Goal: Information Seeking & Learning: Learn about a topic

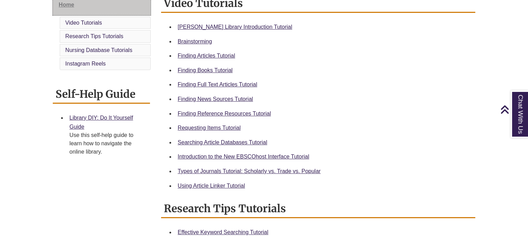
scroll to position [200, 0]
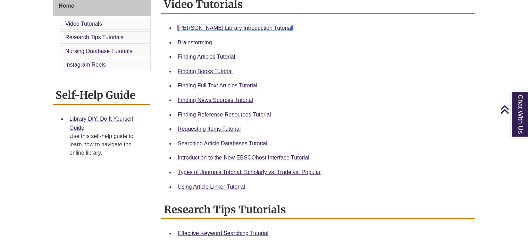
click at [203, 30] on link "Berntsen Library Introduction Tutorial" at bounding box center [235, 28] width 115 height 6
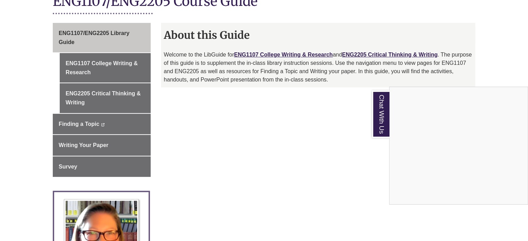
scroll to position [171, 0]
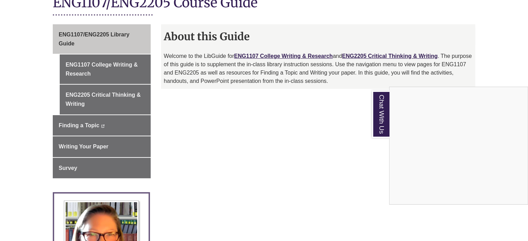
click at [123, 68] on div "Chat With Us" at bounding box center [264, 120] width 528 height 241
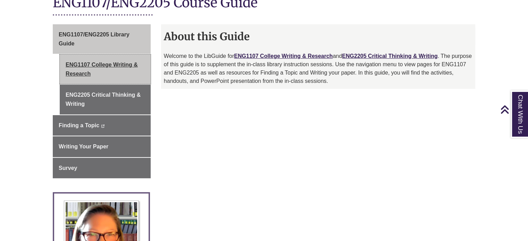
click at [132, 65] on link "ENG1107 College Writing & Research" at bounding box center [105, 70] width 91 height 30
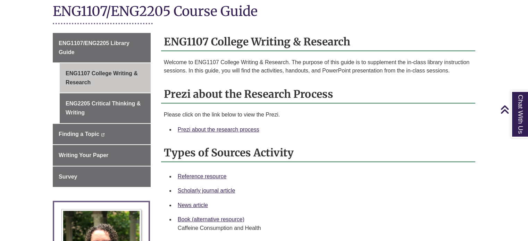
scroll to position [163, 0]
click at [303, 134] on li "Prezi about the research process" at bounding box center [324, 129] width 298 height 15
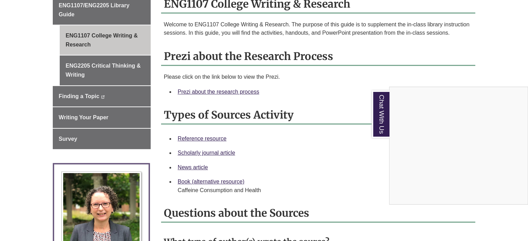
scroll to position [201, 0]
